Goal: Task Accomplishment & Management: Use online tool/utility

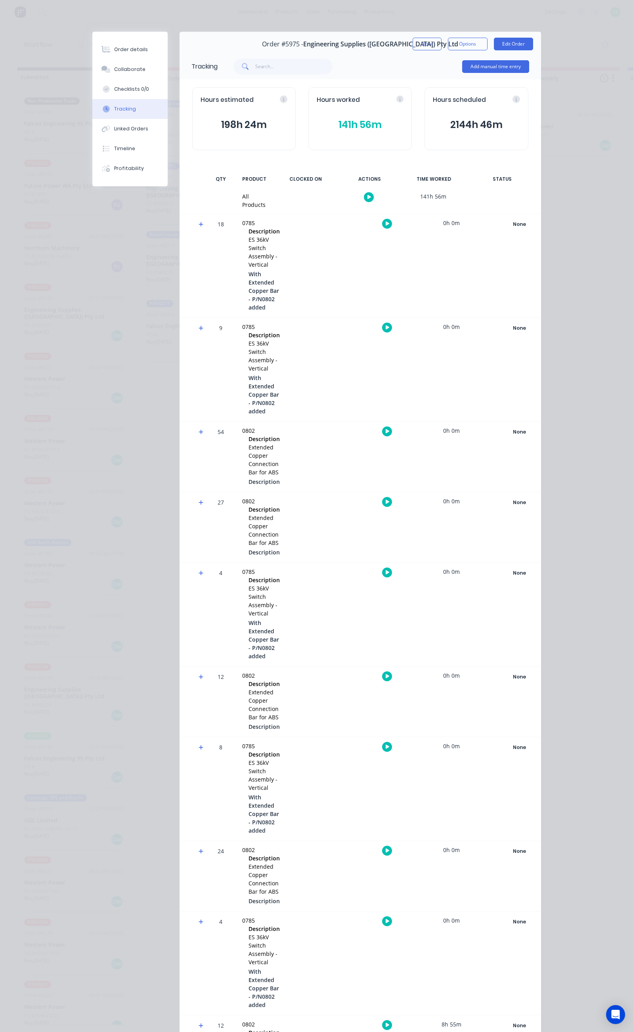
scroll to position [0, 225]
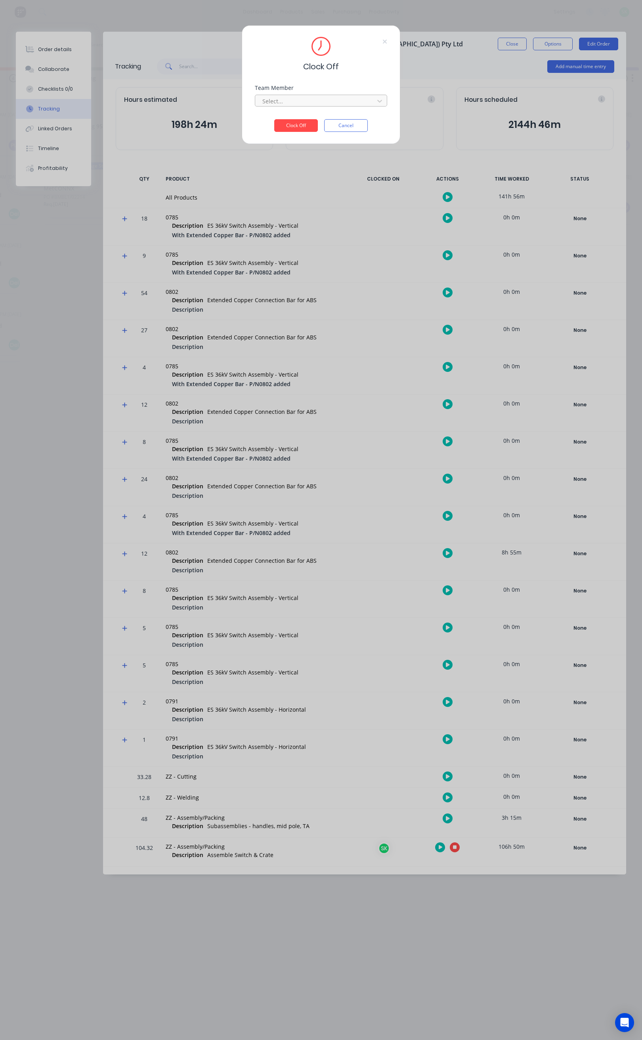
click at [303, 103] on div at bounding box center [316, 101] width 109 height 10
click at [129, 113] on div "[PERSON_NAME]" at bounding box center [97, 118] width 132 height 15
click at [294, 124] on button "Clock Off" at bounding box center [296, 125] width 44 height 13
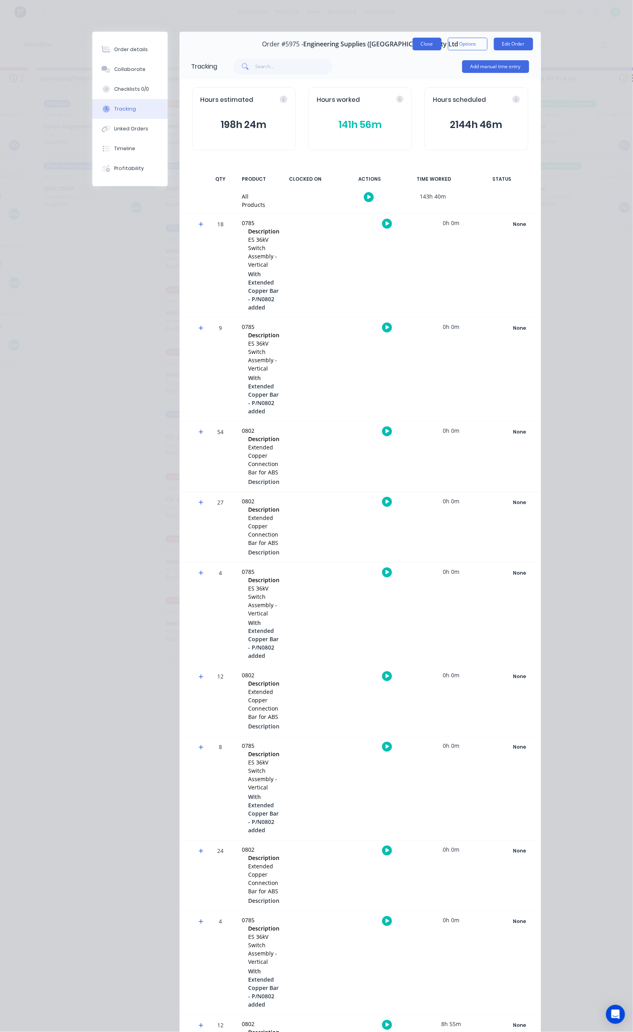
click at [441, 44] on button "Close" at bounding box center [426, 44] width 29 height 13
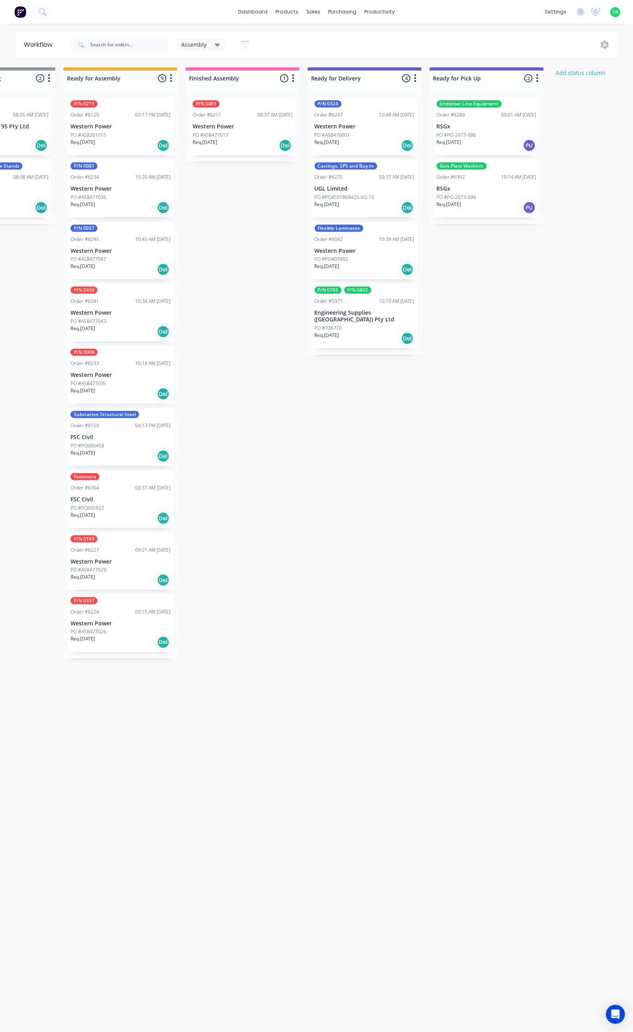
scroll to position [0, 340]
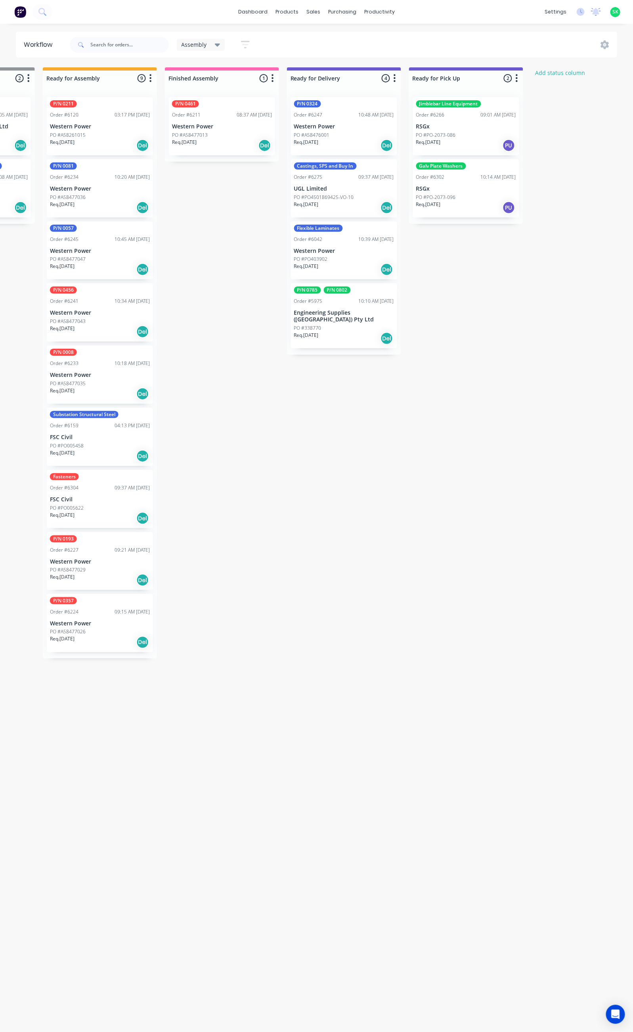
click at [327, 201] on div "Req. 02/10/25 Del" at bounding box center [344, 207] width 100 height 13
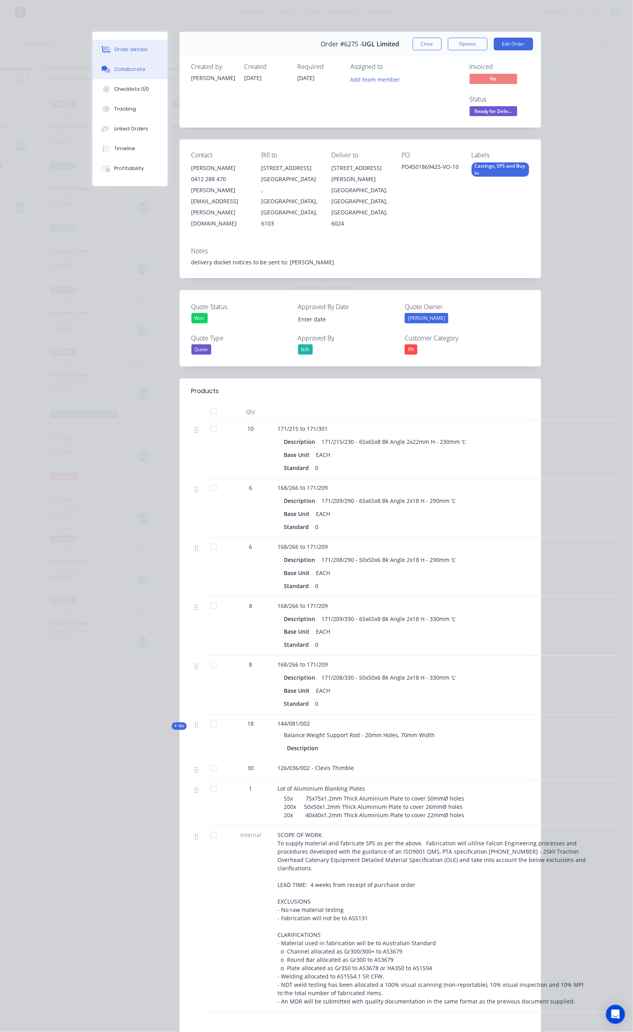
click at [92, 76] on button "Collaborate" at bounding box center [129, 69] width 75 height 20
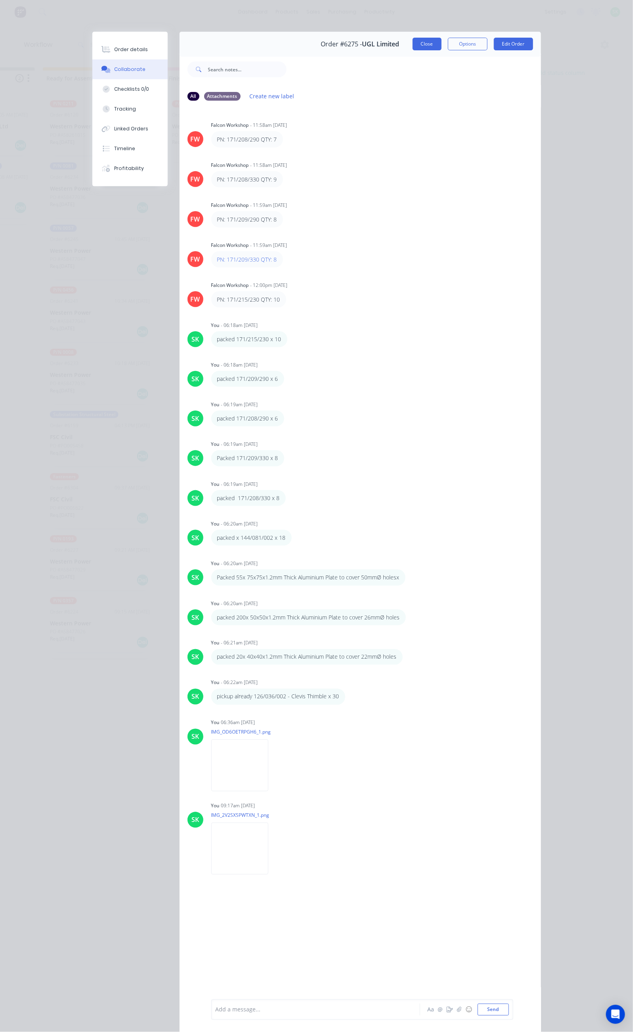
click at [441, 42] on button "Close" at bounding box center [426, 44] width 29 height 13
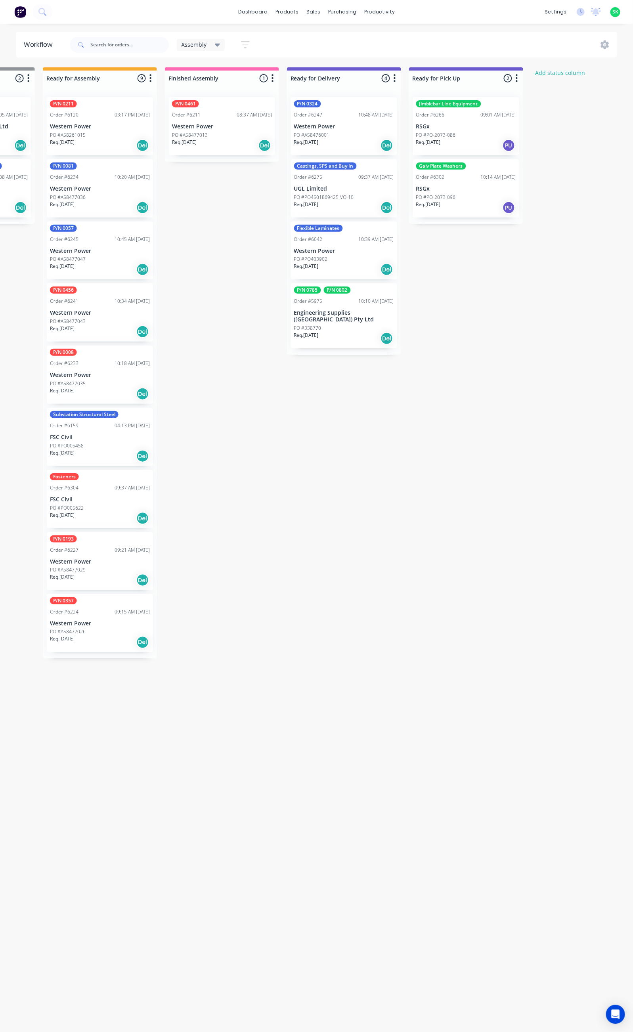
click at [356, 325] on div "PO #338770" at bounding box center [344, 328] width 100 height 7
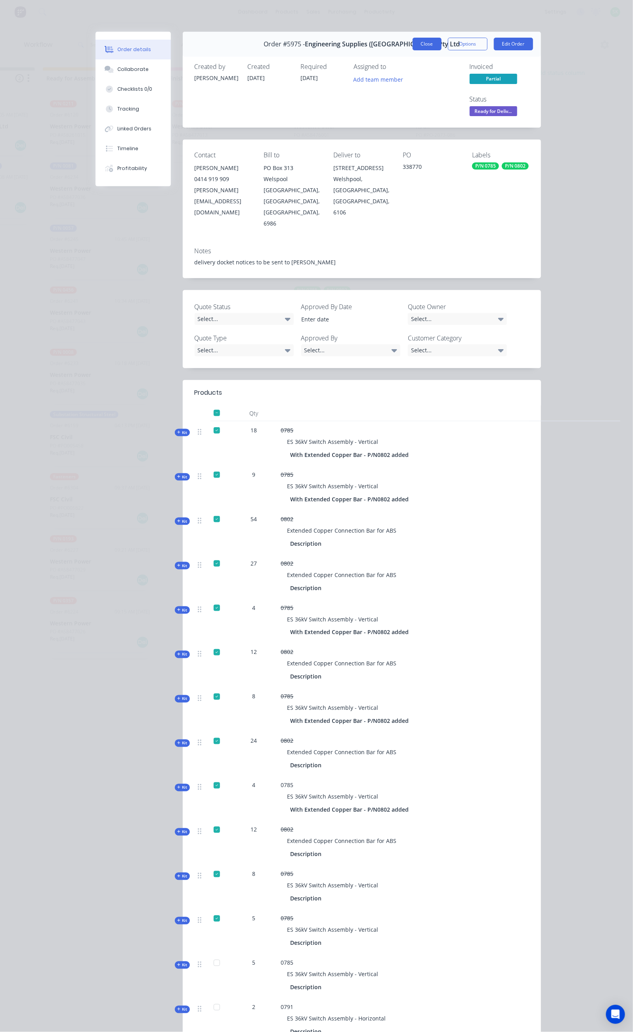
click at [441, 39] on button "Close" at bounding box center [426, 44] width 29 height 13
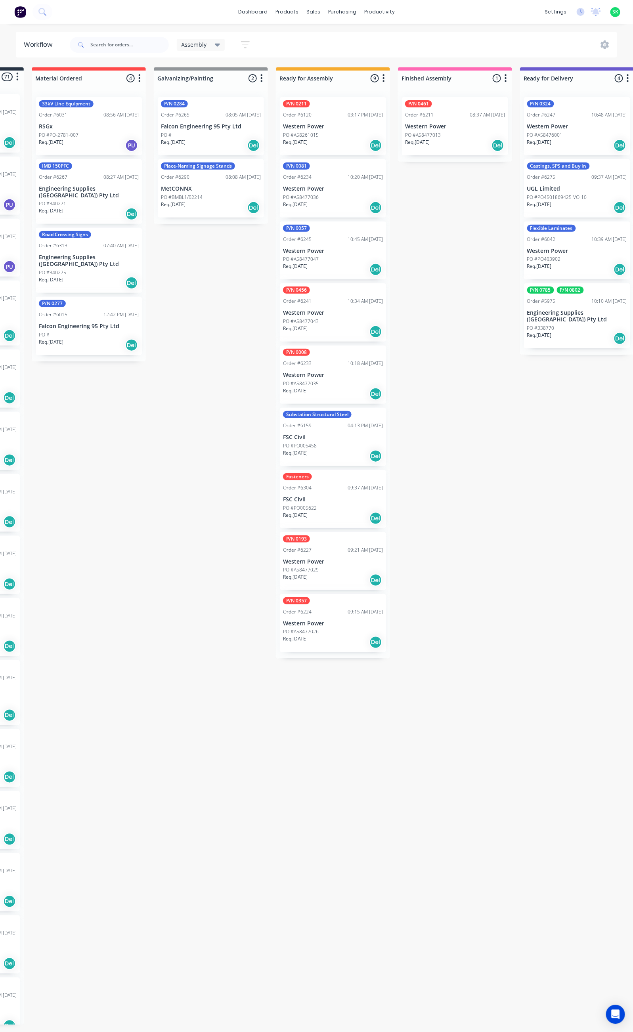
scroll to position [0, 185]
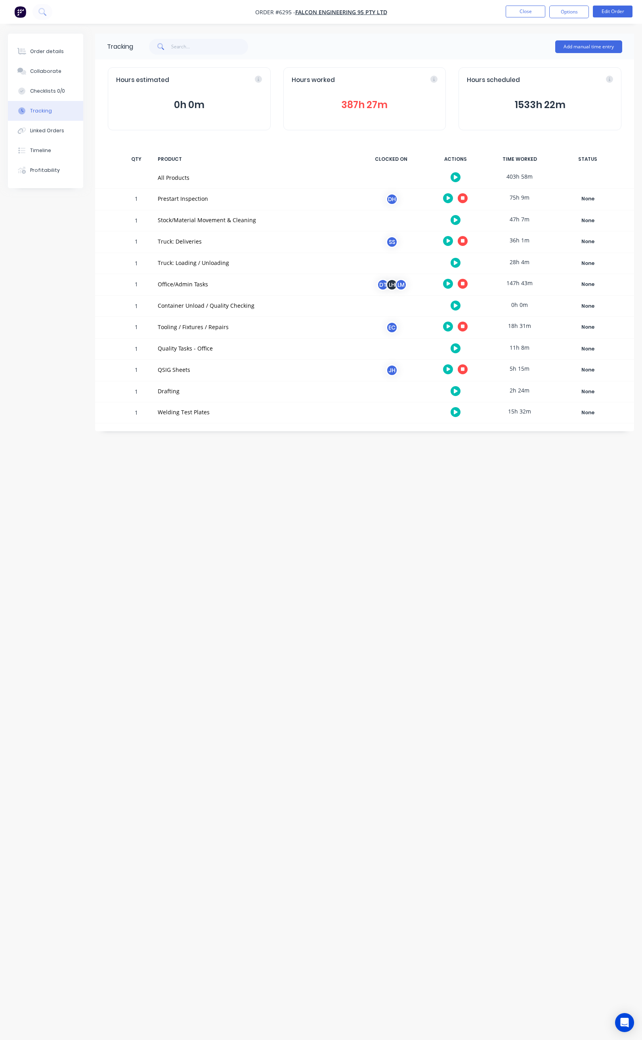
click at [448, 283] on icon "button" at bounding box center [449, 283] width 4 height 5
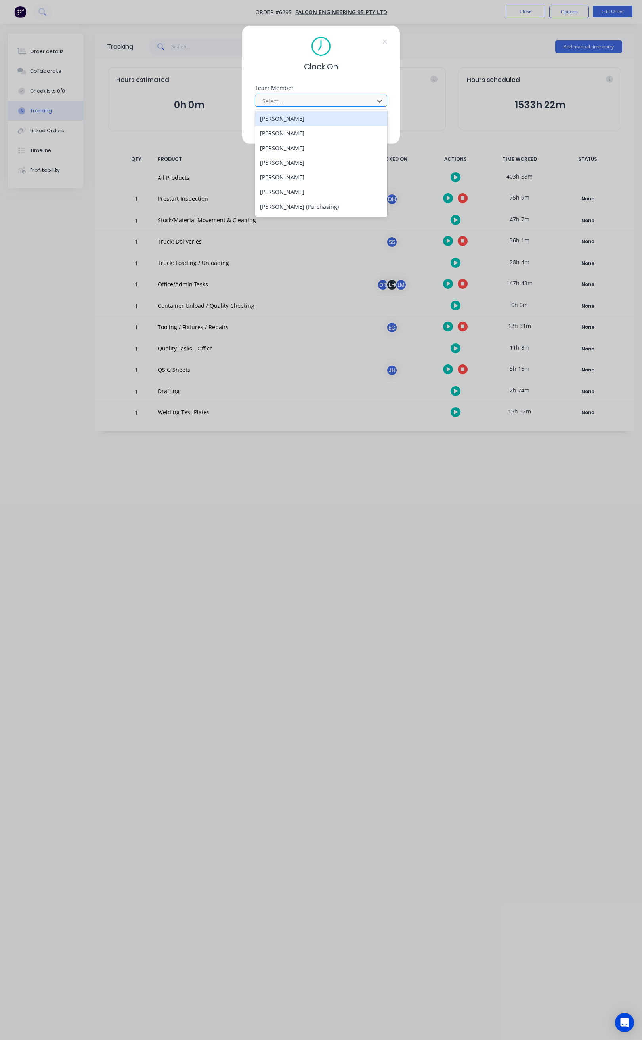
click at [311, 104] on div at bounding box center [316, 101] width 109 height 10
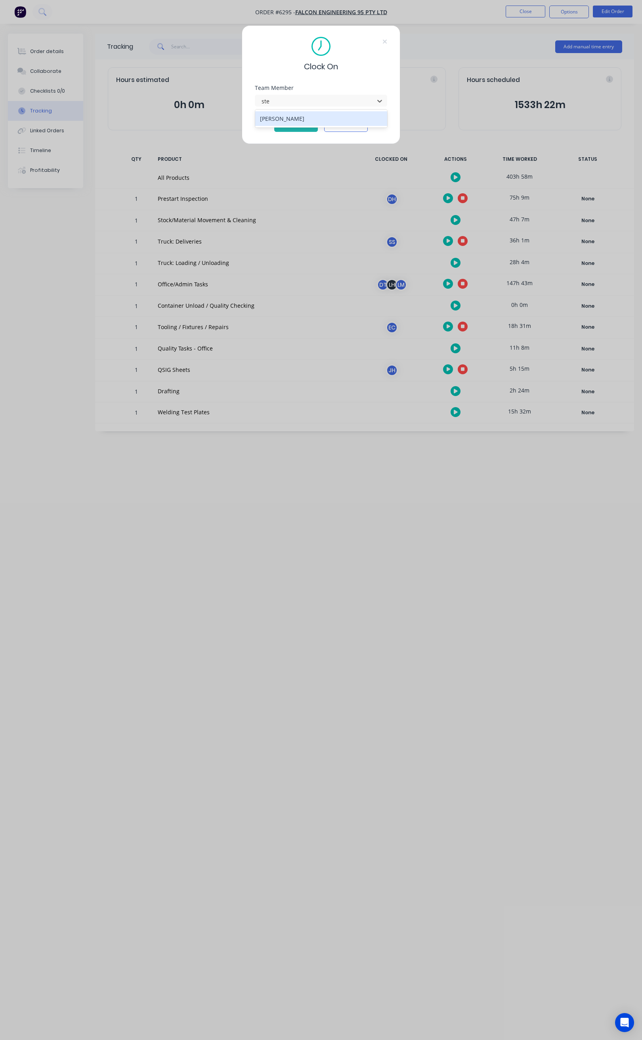
type input "ste"
click at [313, 99] on div at bounding box center [316, 101] width 109 height 10
type input "stephen"
click at [320, 200] on div "Clock On Team Member Select... Clock On Cancel" at bounding box center [321, 520] width 642 height 1040
click at [343, 126] on button "Cancel" at bounding box center [346, 125] width 44 height 13
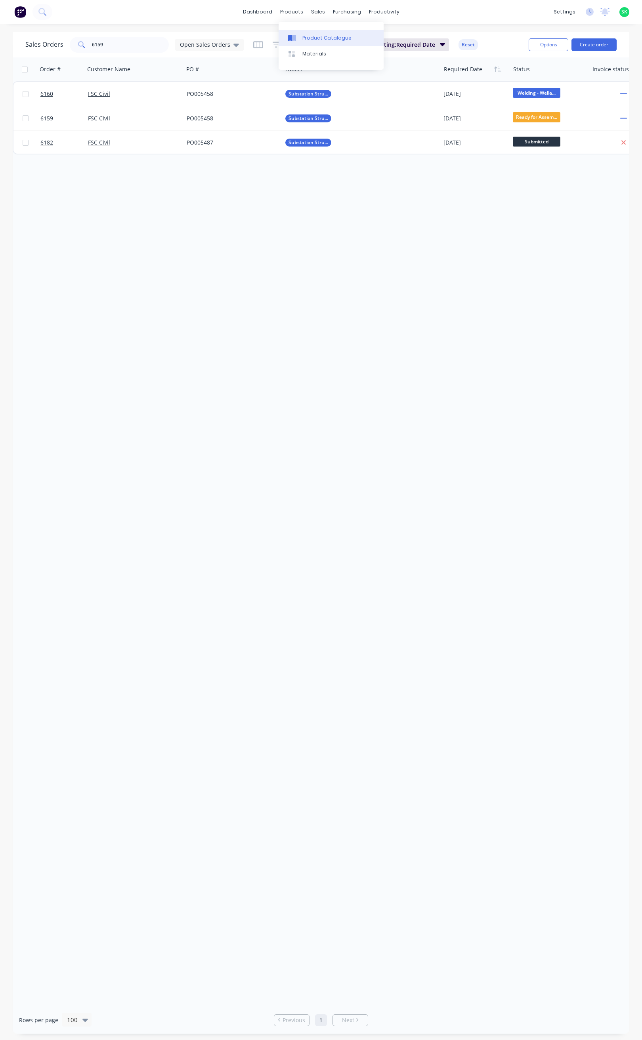
click at [300, 36] on link "Product Catalogue" at bounding box center [331, 38] width 105 height 16
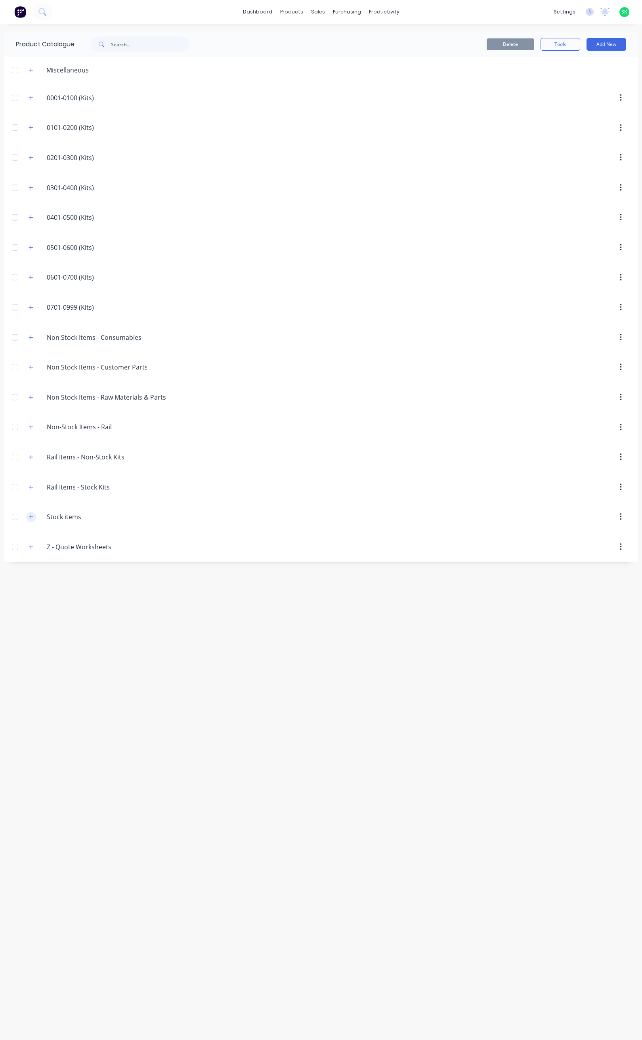
click at [27, 522] on button "button" at bounding box center [31, 517] width 10 height 10
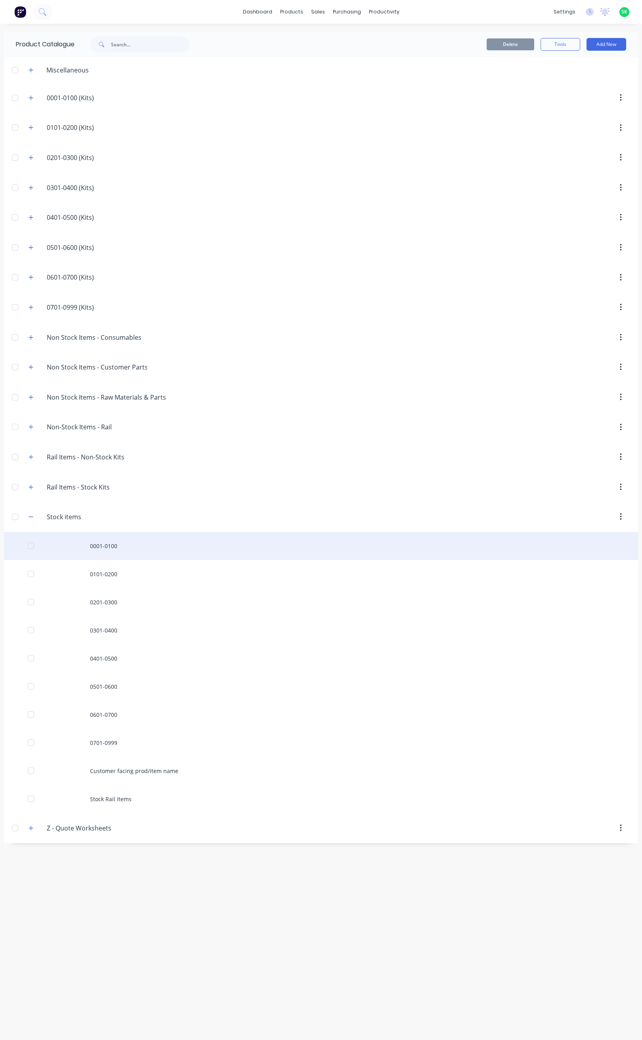
click at [112, 555] on div "0001-0100" at bounding box center [321, 546] width 634 height 28
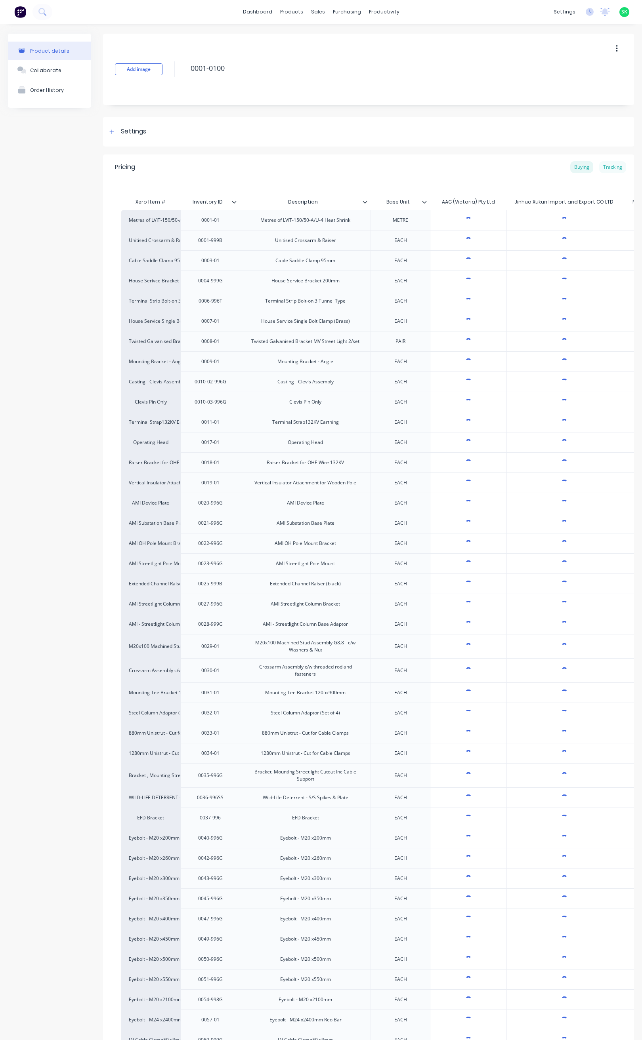
click at [605, 169] on div "Tracking" at bounding box center [612, 167] width 27 height 12
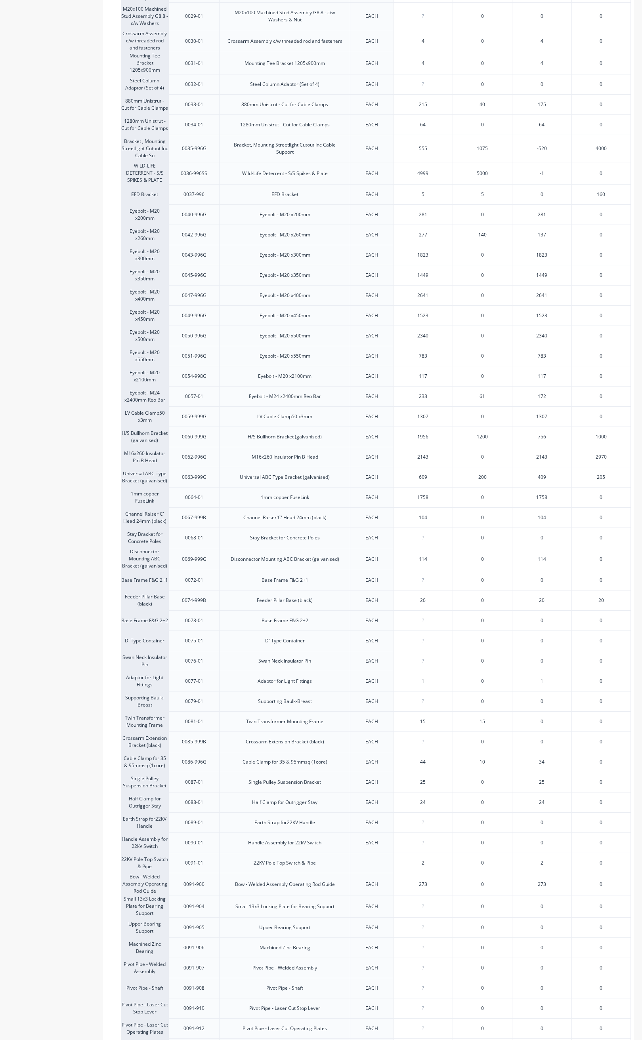
scroll to position [654, 0]
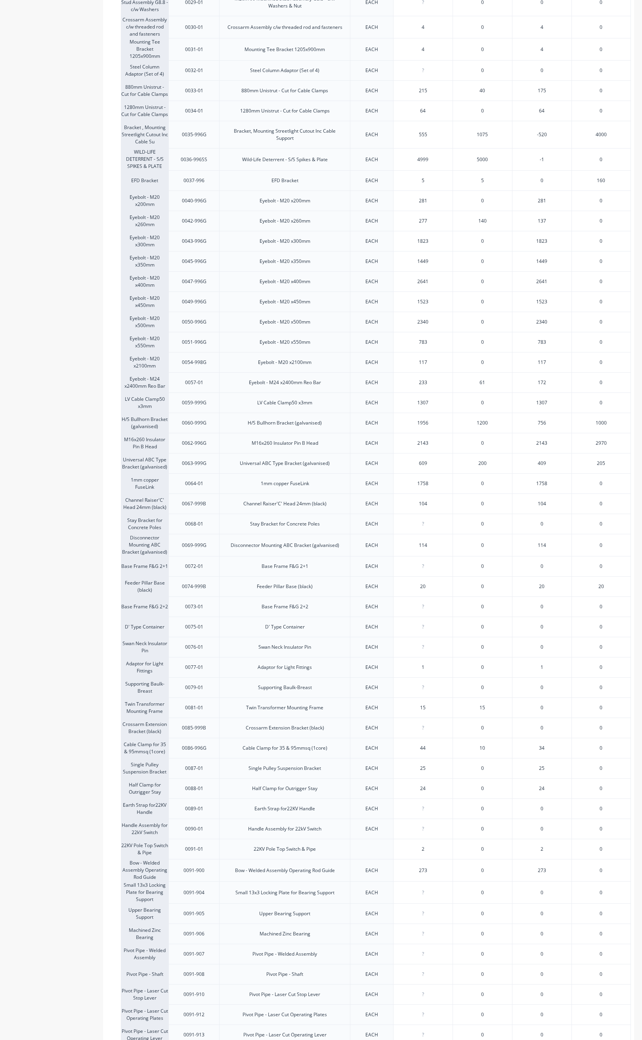
click at [428, 386] on input "233" at bounding box center [422, 382] width 59 height 7
type input "2"
type input "548"
click at [424, 433] on div "1956" at bounding box center [422, 423] width 59 height 20
click at [455, 453] on div "0" at bounding box center [481, 443] width 59 height 20
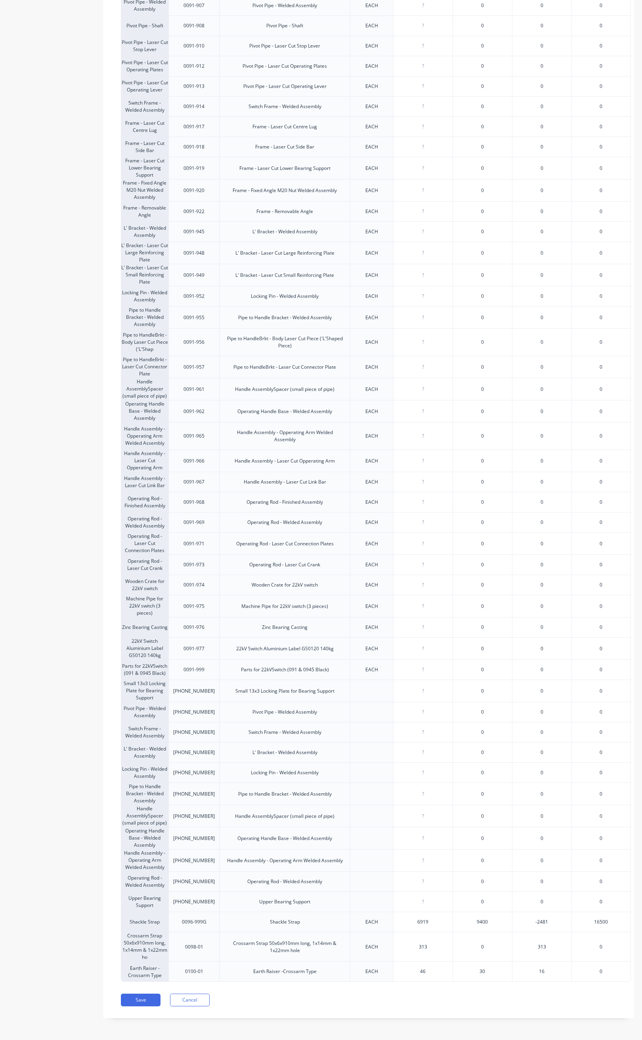
scroll to position [1644, 0]
click at [146, 1001] on button "Save" at bounding box center [141, 1000] width 40 height 13
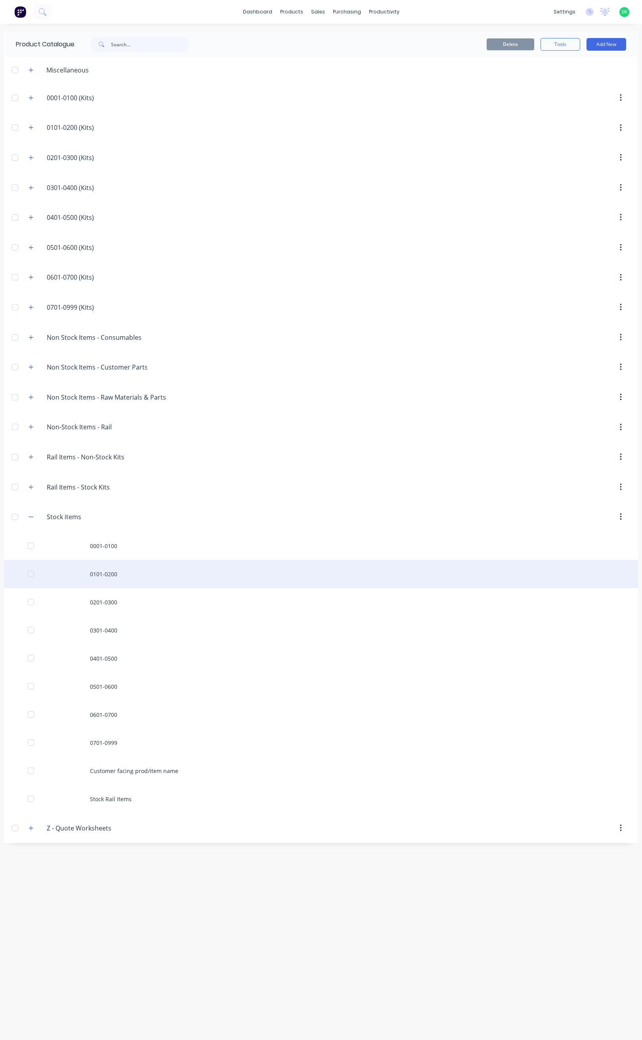
click at [114, 580] on div "0101-0200" at bounding box center [321, 574] width 634 height 28
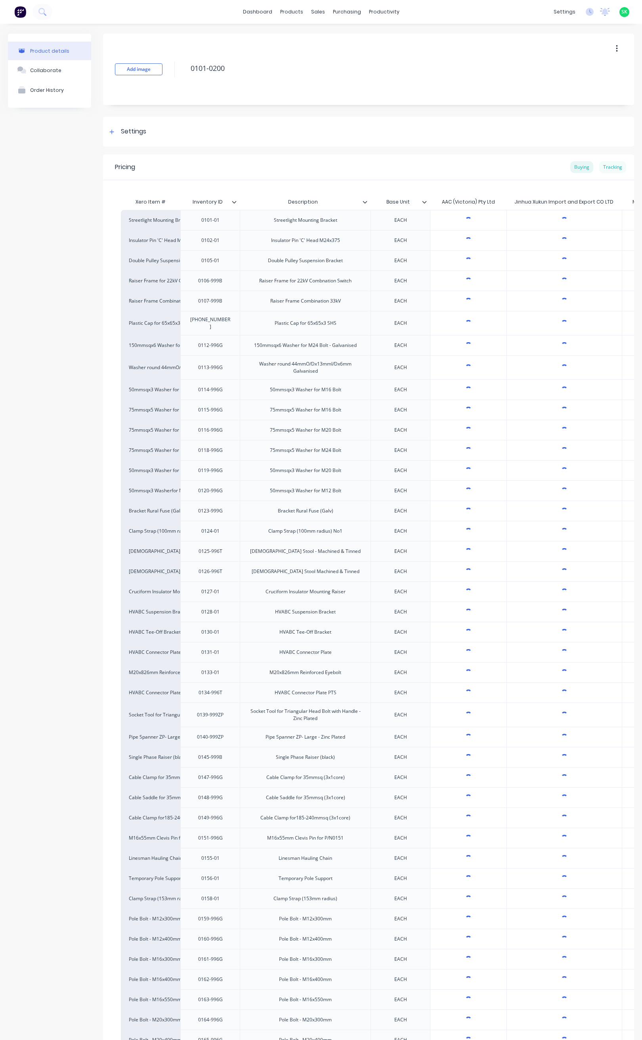
click at [604, 162] on div "Tracking" at bounding box center [612, 167] width 27 height 12
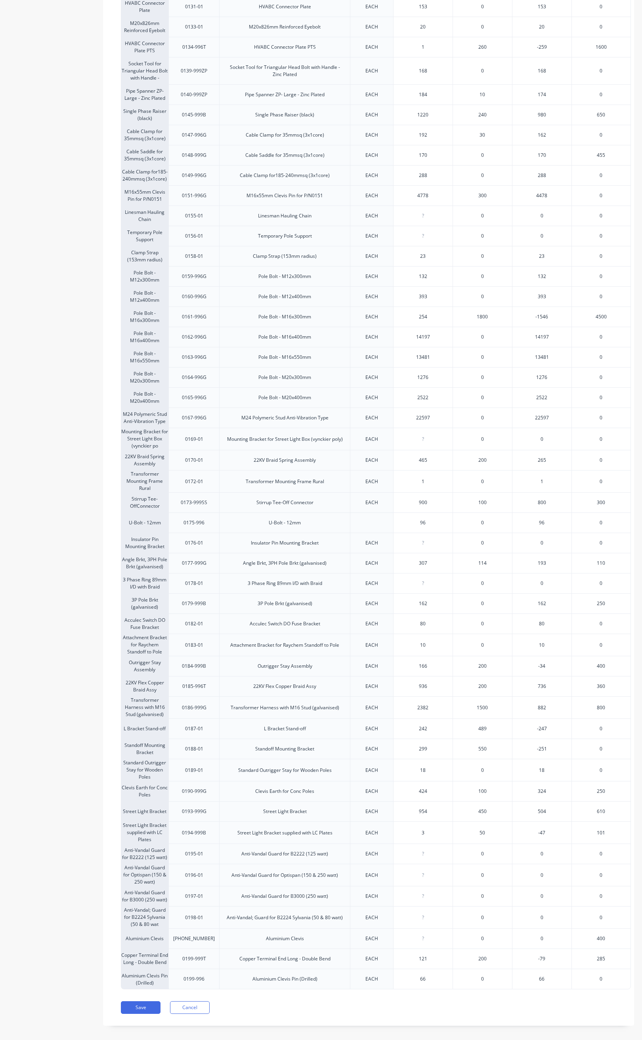
scroll to position [654, 0]
click at [428, 689] on input "936" at bounding box center [422, 685] width 59 height 7
type input "9"
type input "276"
click at [436, 748] on div "299" at bounding box center [422, 749] width 59 height 20
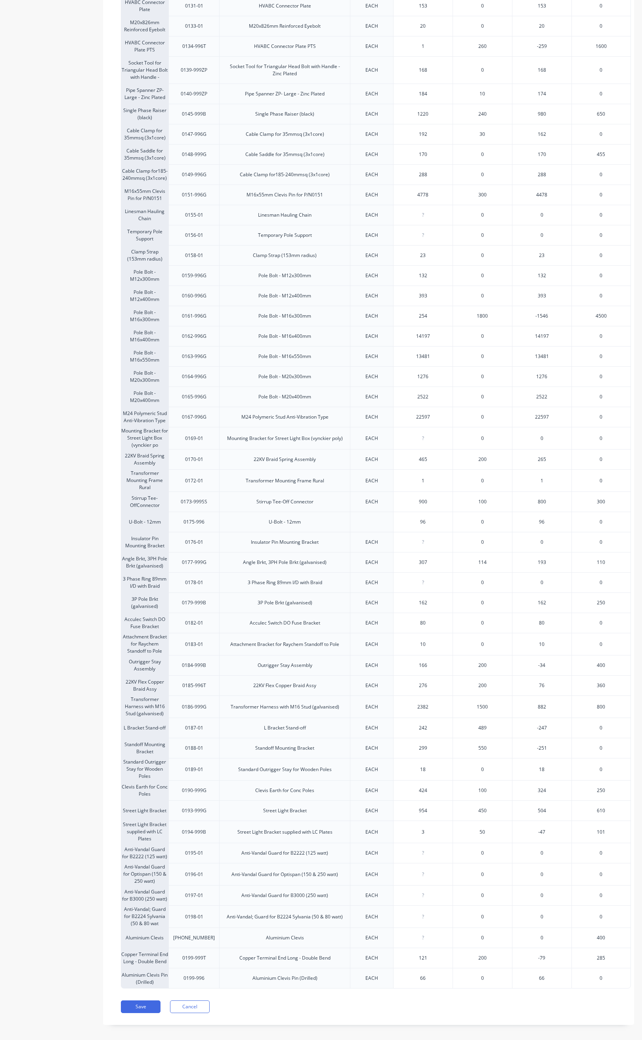
type input "299"
click at [153, 1014] on button "Save" at bounding box center [141, 1007] width 40 height 13
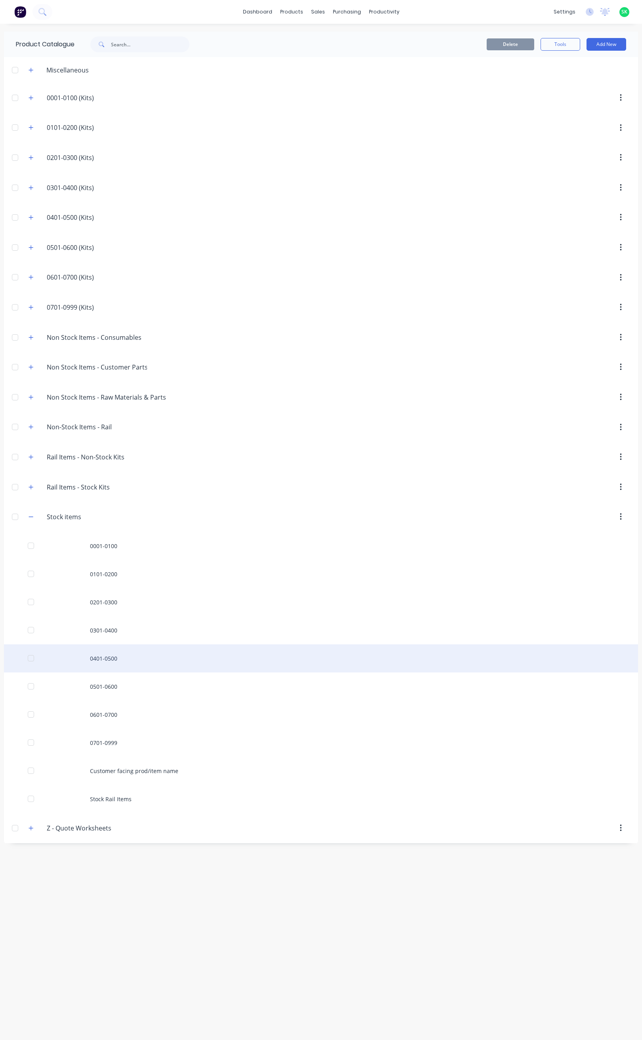
click at [120, 664] on div "0401-0500" at bounding box center [321, 659] width 634 height 28
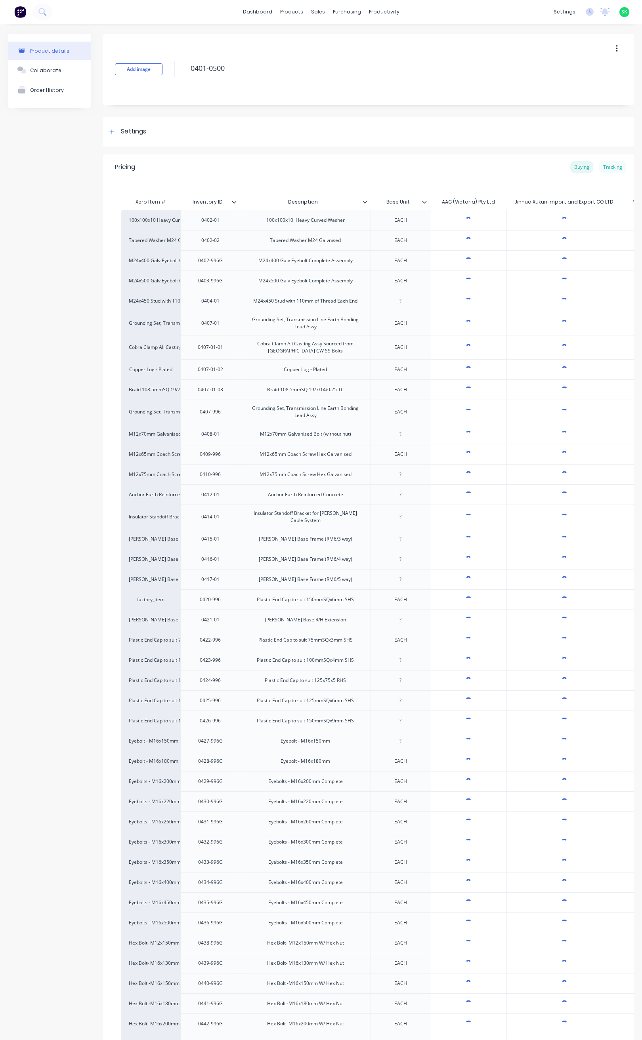
click at [605, 167] on div "Tracking" at bounding box center [612, 167] width 27 height 12
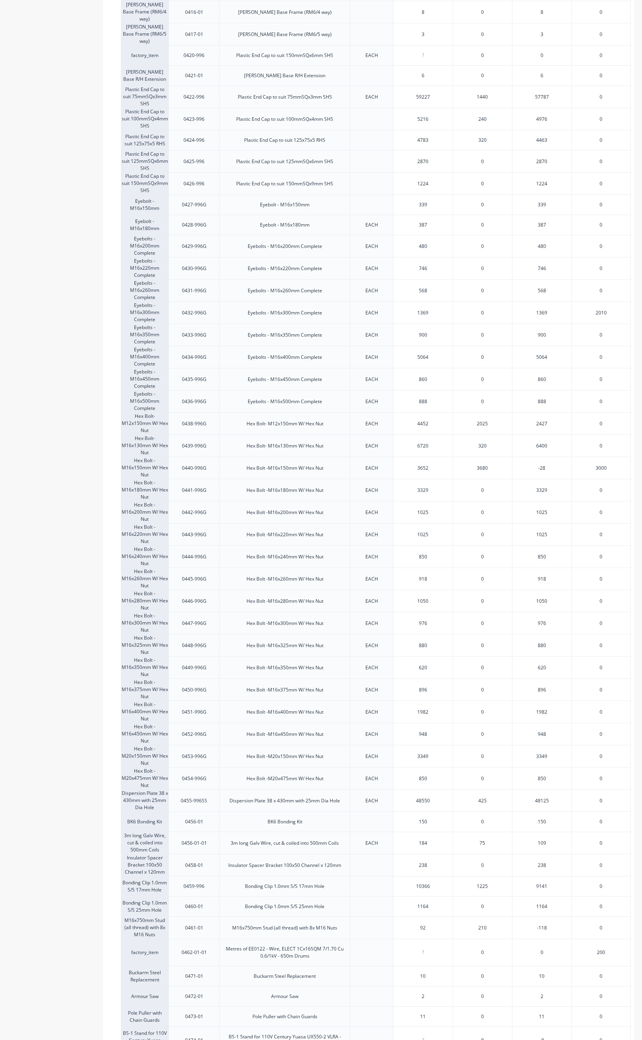
scroll to position [594, 0]
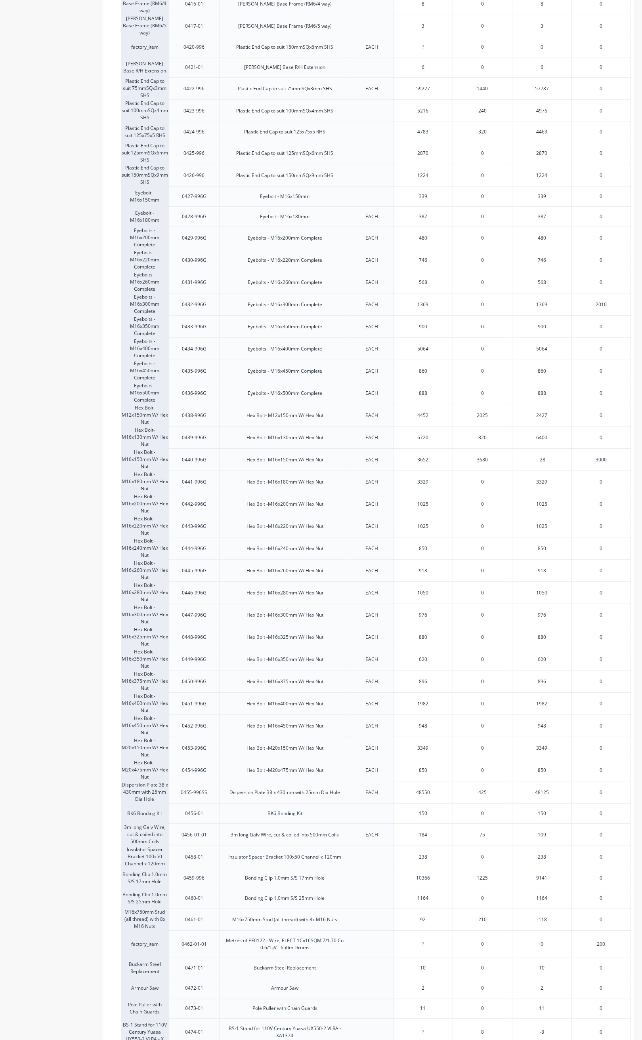
click at [428, 924] on input "92" at bounding box center [422, 919] width 59 height 7
type input "9"
type input "296"
click at [446, 978] on div "10" at bounding box center [422, 968] width 59 height 20
type input "10"
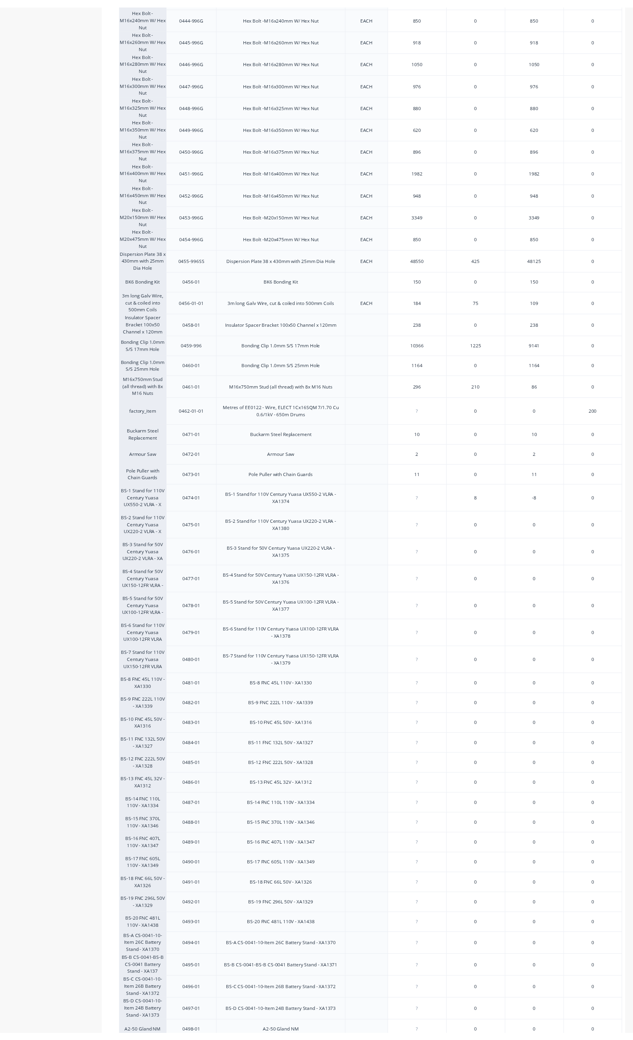
scroll to position [1272, 0]
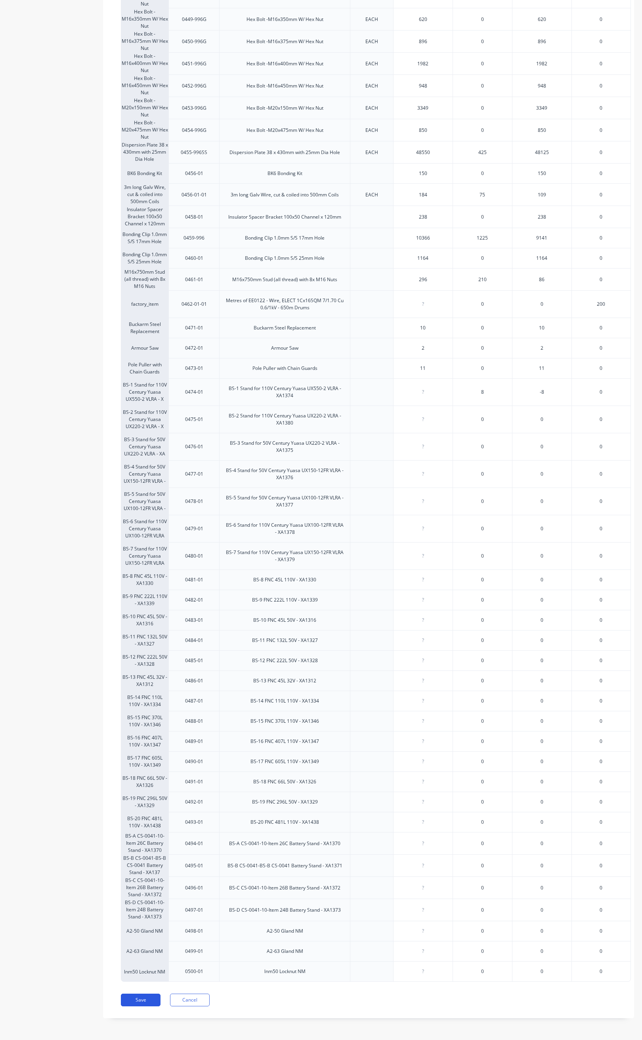
click at [153, 997] on button "Save" at bounding box center [141, 1000] width 40 height 13
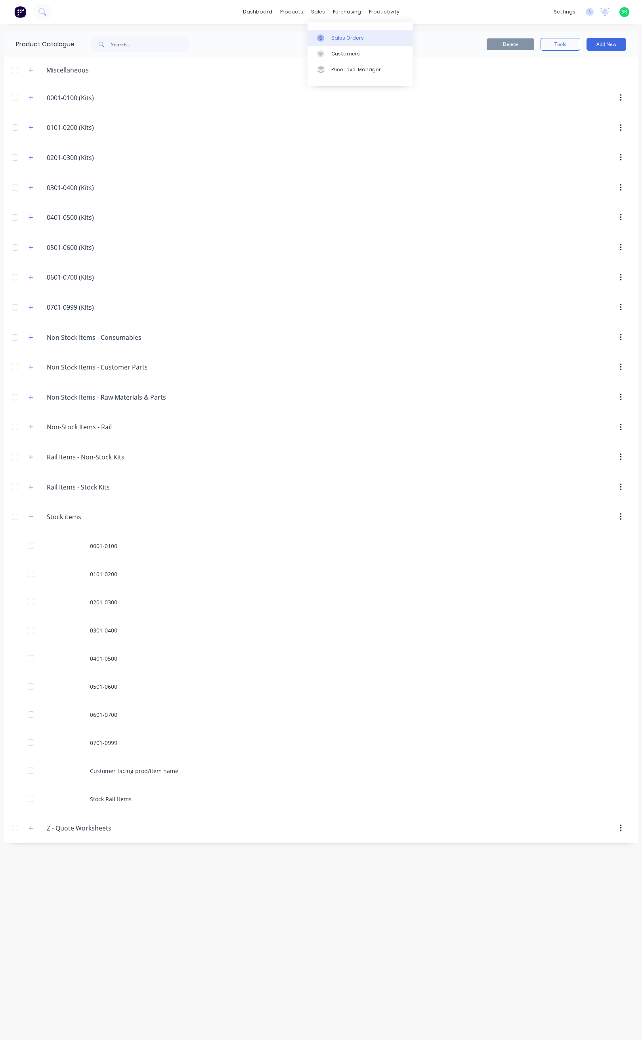
click at [327, 36] on div at bounding box center [323, 37] width 12 height 7
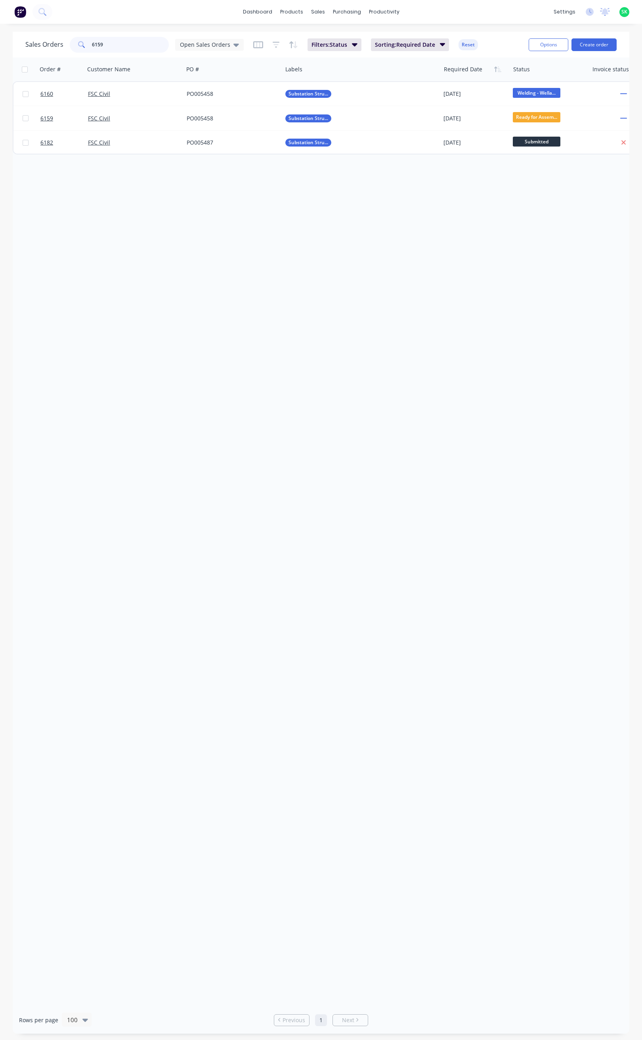
drag, startPoint x: 105, startPoint y: 44, endPoint x: 73, endPoint y: 45, distance: 32.1
click at [73, 45] on div "6159" at bounding box center [119, 45] width 99 height 16
click at [111, 46] on input "6159" at bounding box center [130, 45] width 77 height 16
type input "6"
click at [233, 44] on icon at bounding box center [236, 45] width 6 height 3
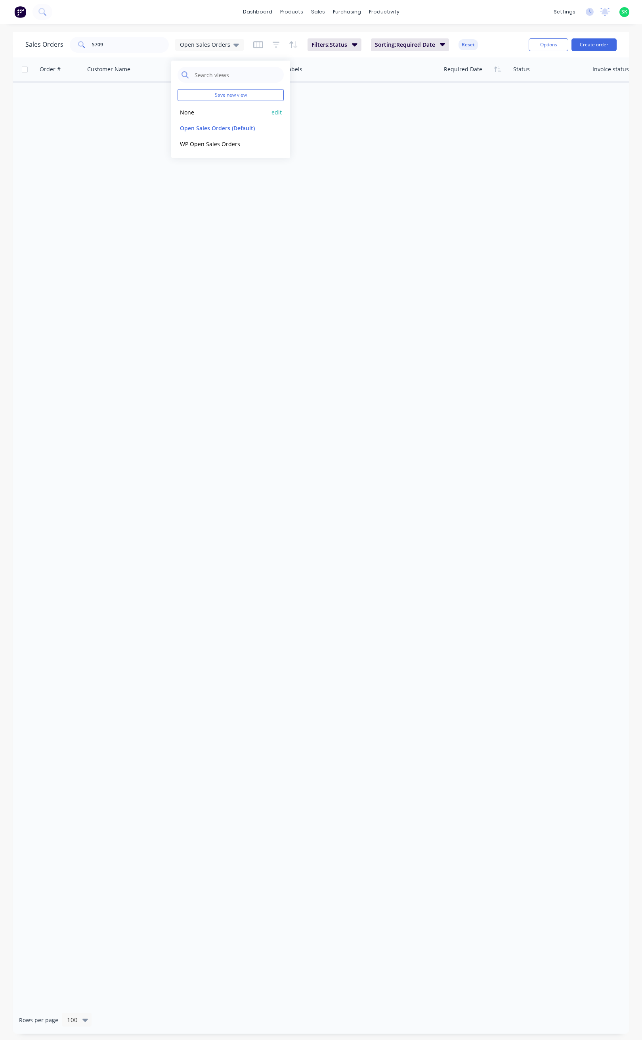
click at [219, 110] on button "None" at bounding box center [223, 112] width 90 height 9
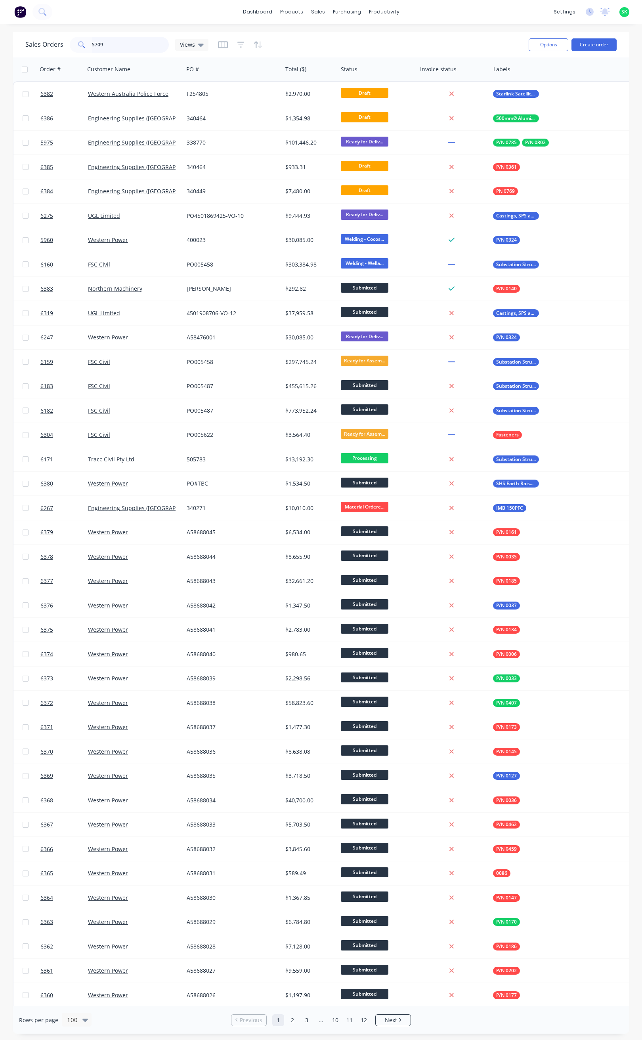
click at [117, 44] on input "5709" at bounding box center [130, 45] width 77 height 16
type input "5709"
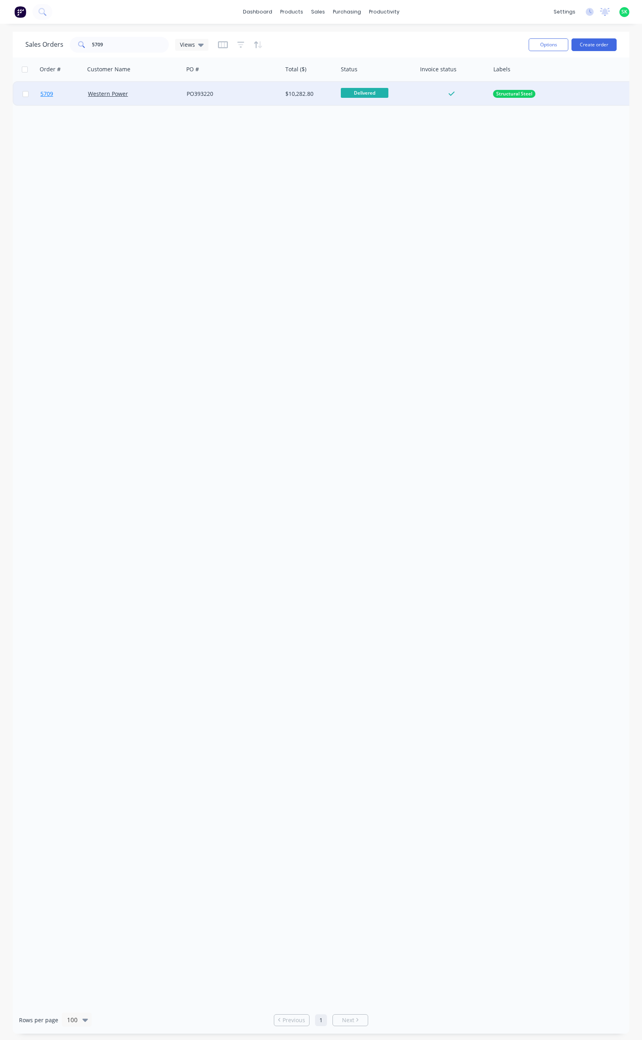
click at [43, 92] on span "5709" at bounding box center [46, 94] width 13 height 8
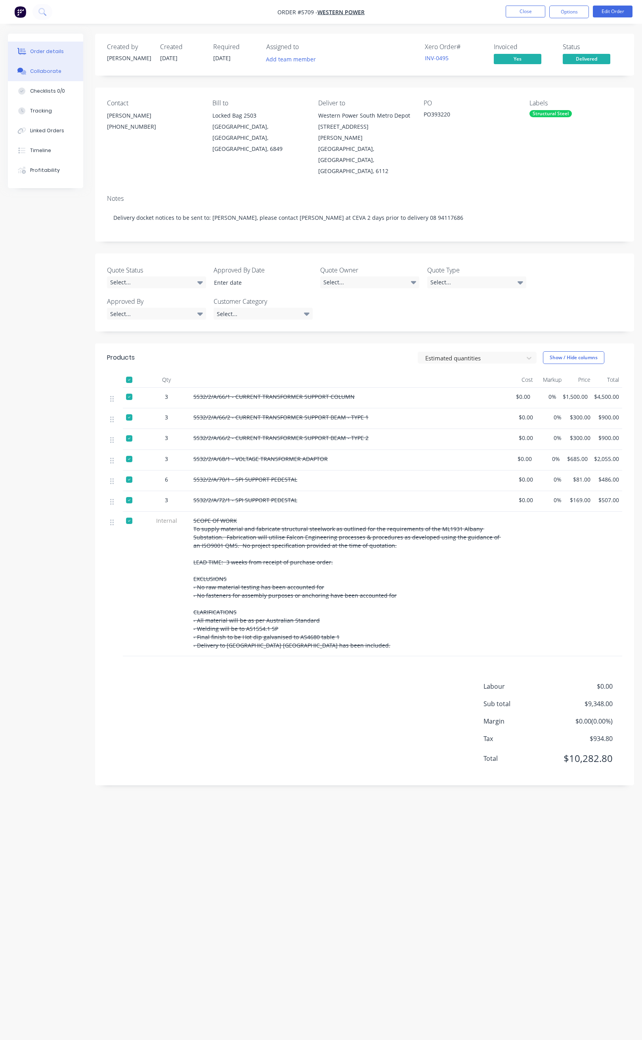
click at [54, 76] on button "Collaborate" at bounding box center [45, 71] width 75 height 20
